Goal: Information Seeking & Learning: Learn about a topic

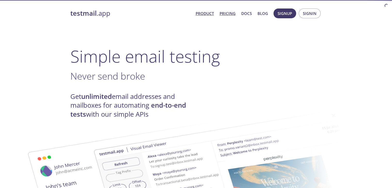
click at [226, 12] on link "Pricing" at bounding box center [227, 13] width 16 height 7
click at [227, 13] on link "Pricing" at bounding box center [227, 13] width 16 height 7
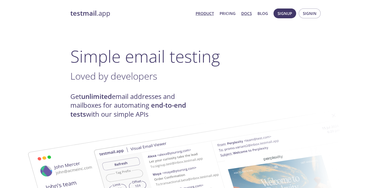
click at [249, 13] on link "Docs" at bounding box center [246, 13] width 11 height 7
click at [225, 15] on link "Pricing" at bounding box center [227, 13] width 16 height 7
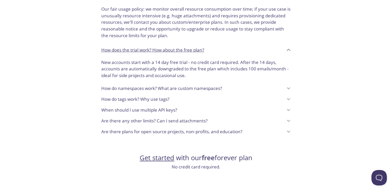
scroll to position [397, 0]
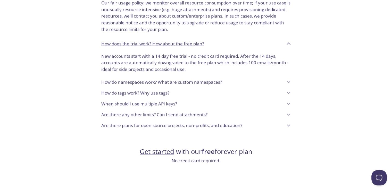
click at [200, 81] on p "How do namespaces work? What are custom namespaces?" at bounding box center [161, 82] width 121 height 7
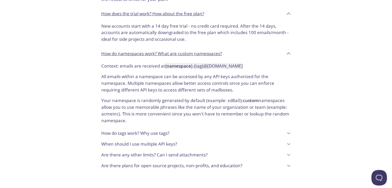
scroll to position [428, 0]
click at [288, 147] on icon at bounding box center [288, 143] width 7 height 7
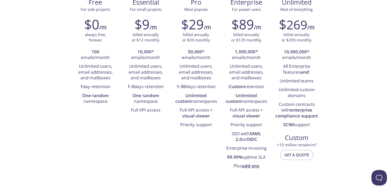
scroll to position [0, 0]
